Goal: Find specific page/section: Find specific page/section

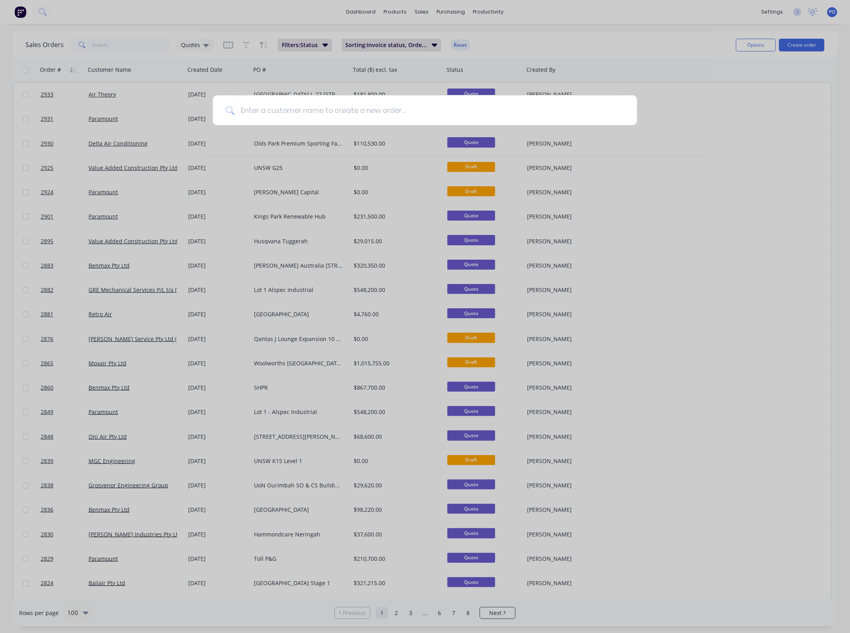
click at [687, 9] on div at bounding box center [425, 316] width 850 height 633
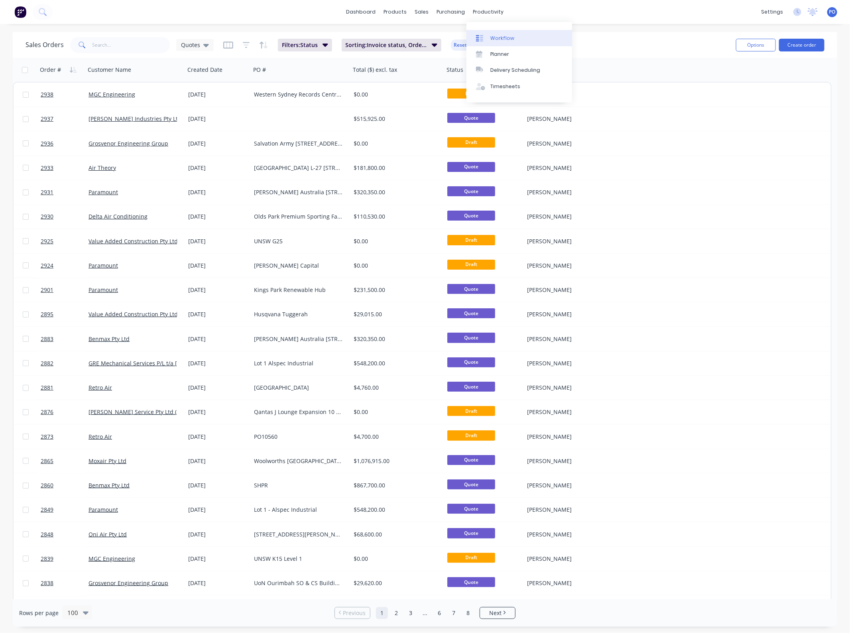
click at [502, 38] on div "Workflow" at bounding box center [502, 38] width 24 height 7
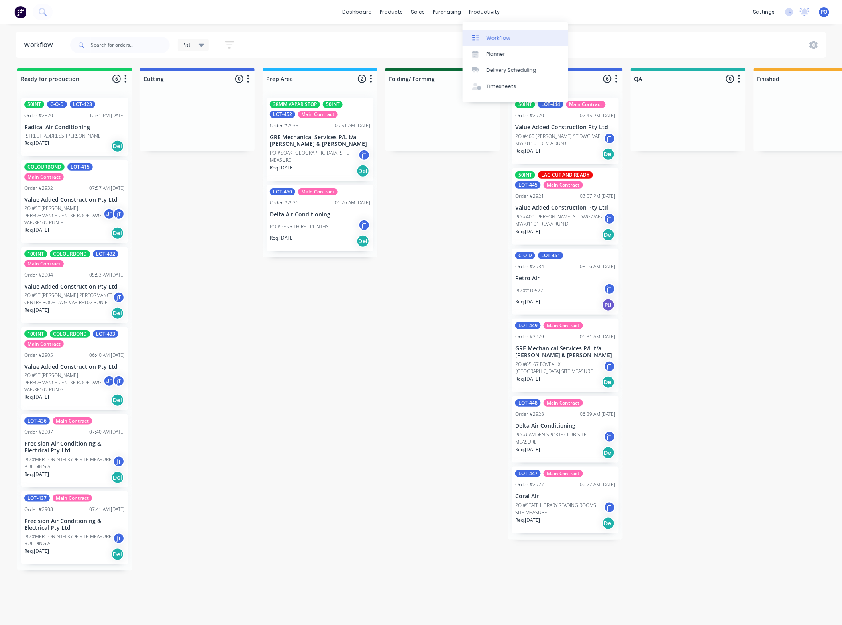
click at [488, 34] on link "Workflow" at bounding box center [516, 38] width 106 height 16
click at [429, 40] on link "Sales Orders" at bounding box center [460, 38] width 106 height 16
